Goal: Task Accomplishment & Management: Manage account settings

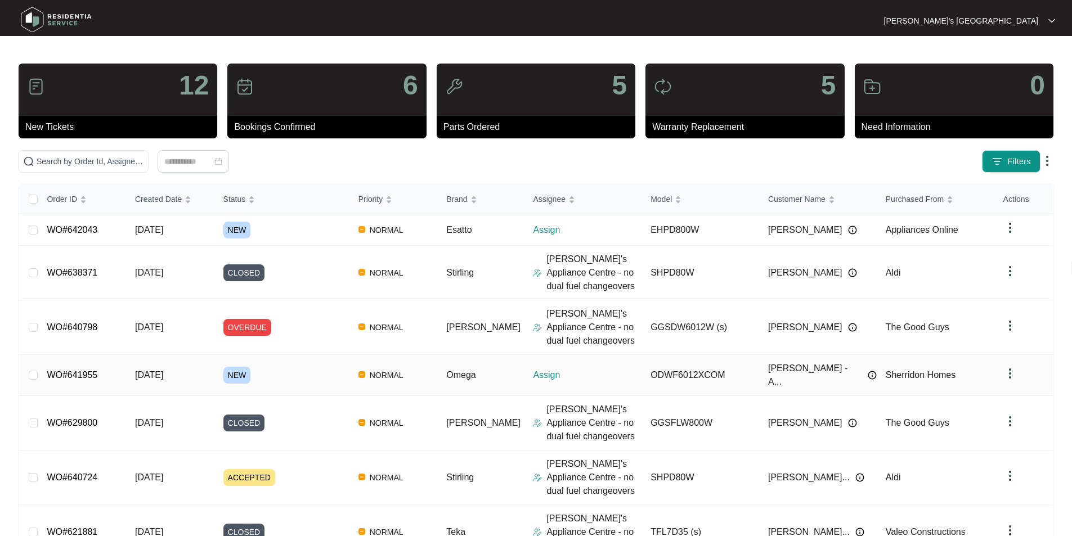
click at [73, 370] on link "WO#641955" at bounding box center [72, 375] width 51 height 10
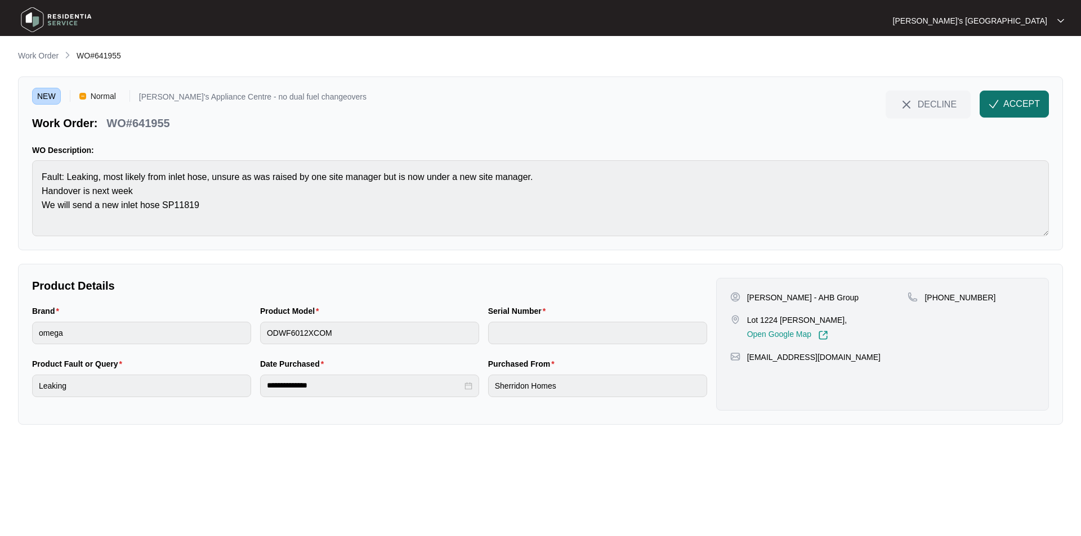
click at [1015, 102] on span "ACCEPT" at bounding box center [1021, 104] width 37 height 14
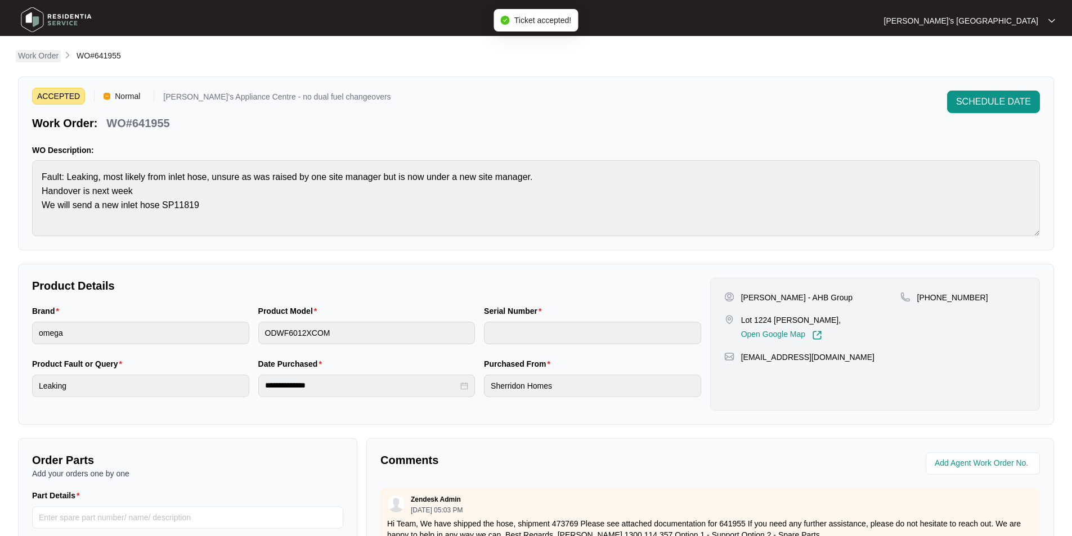
click at [48, 57] on p "Work Order" at bounding box center [38, 55] width 41 height 11
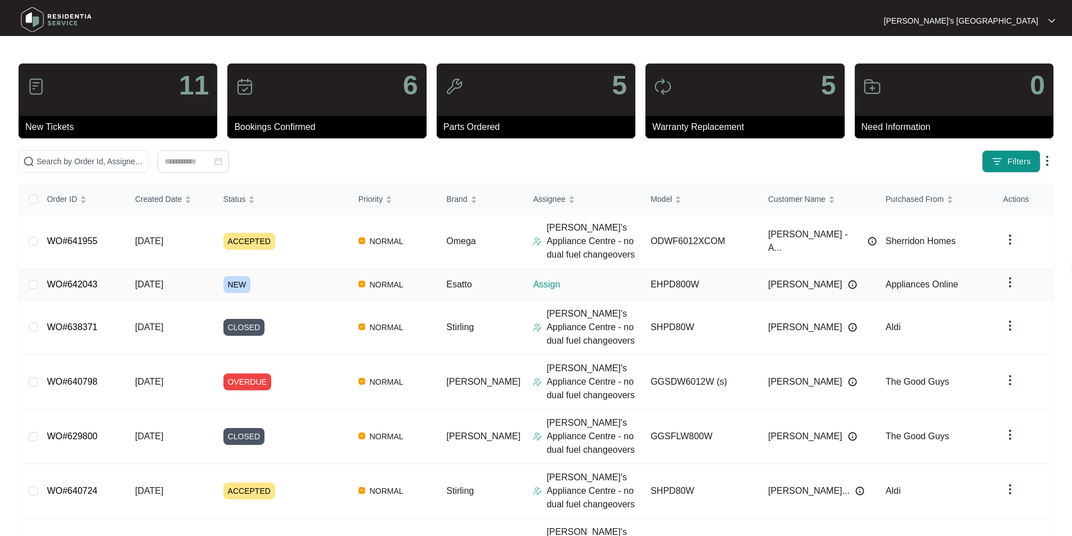
click at [69, 286] on link "WO#642043" at bounding box center [72, 285] width 51 height 10
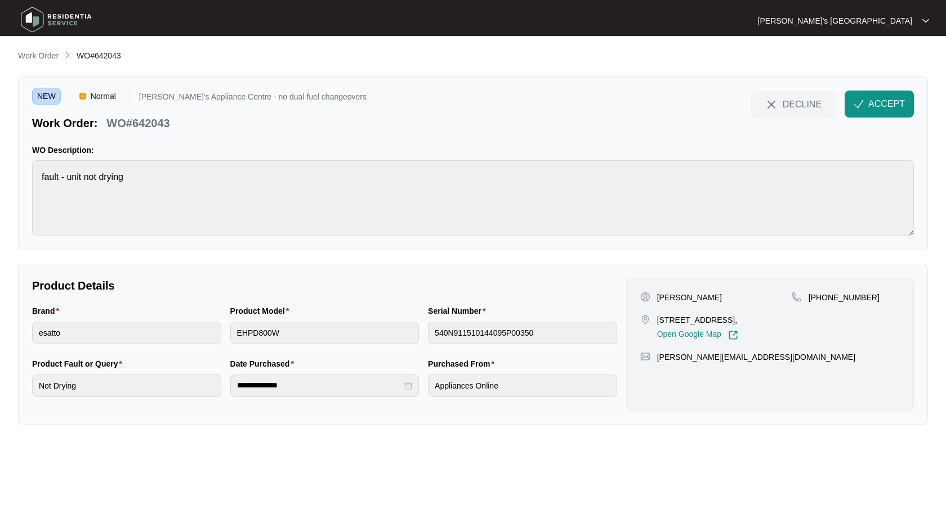
click at [666, 297] on p "[PERSON_NAME]" at bounding box center [689, 297] width 65 height 11
copy p "[PERSON_NAME]"
click at [830, 298] on p "[PHONE_NUMBER]" at bounding box center [843, 297] width 71 height 11
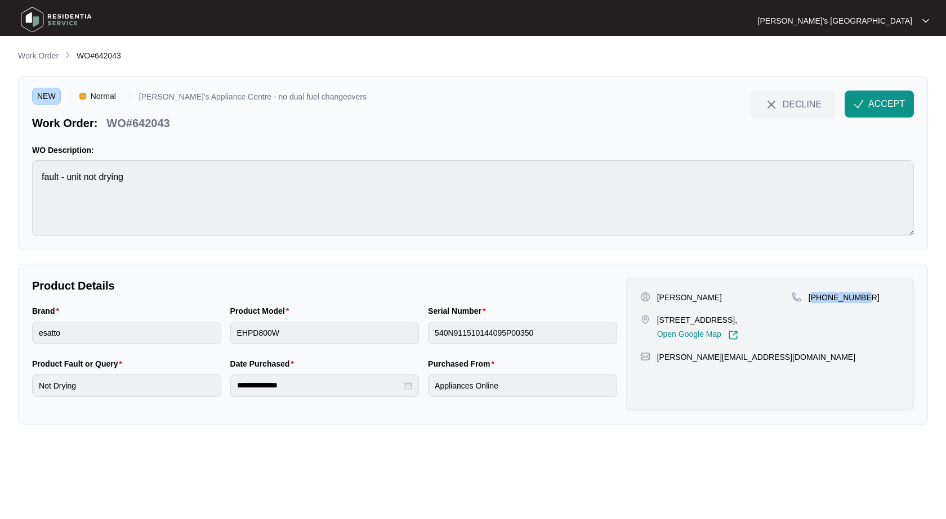
click at [830, 298] on p "[PHONE_NUMBER]" at bounding box center [843, 297] width 71 height 11
copy p "61476666161"
drag, startPoint x: 657, startPoint y: 321, endPoint x: 702, endPoint y: 323, distance: 45.6
click at [702, 323] on p "[STREET_ADDRESS]," at bounding box center [697, 320] width 81 height 11
copy p "28 Lillium La"
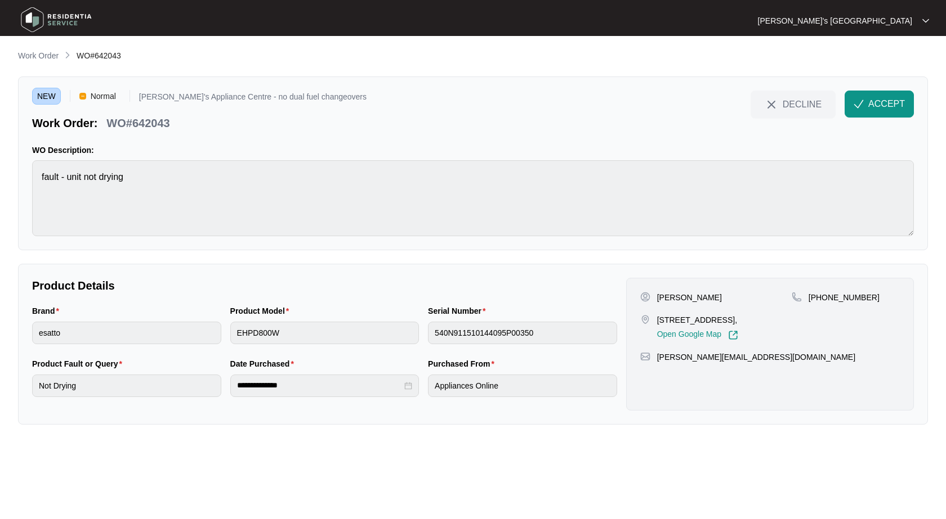
click at [715, 321] on p "[STREET_ADDRESS]," at bounding box center [697, 320] width 81 height 11
copy p "Torquay"
click at [695, 298] on p "[PERSON_NAME]" at bounding box center [689, 297] width 65 height 11
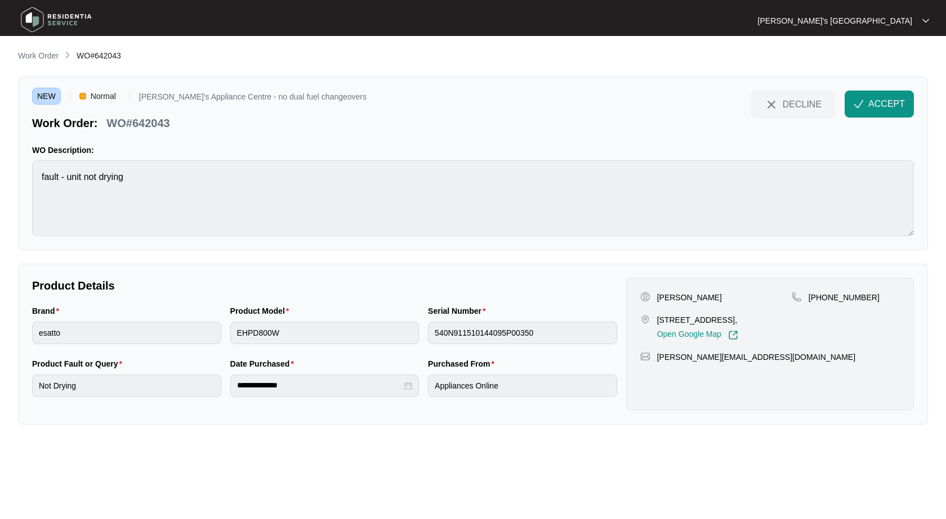
copy p "[PERSON_NAME]"
click at [149, 119] on p "WO#642043" at bounding box center [137, 123] width 63 height 16
copy p "642043"
click at [886, 100] on span "ACCEPT" at bounding box center [886, 104] width 37 height 14
